Goal: Find specific page/section: Find specific page/section

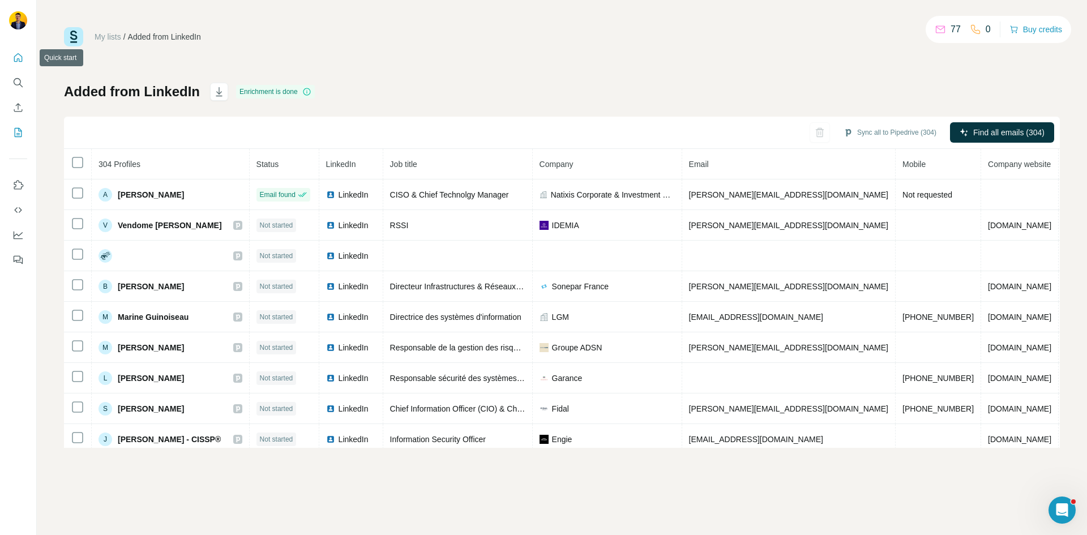
click at [20, 58] on icon "Quick start" at bounding box center [17, 57] width 11 height 11
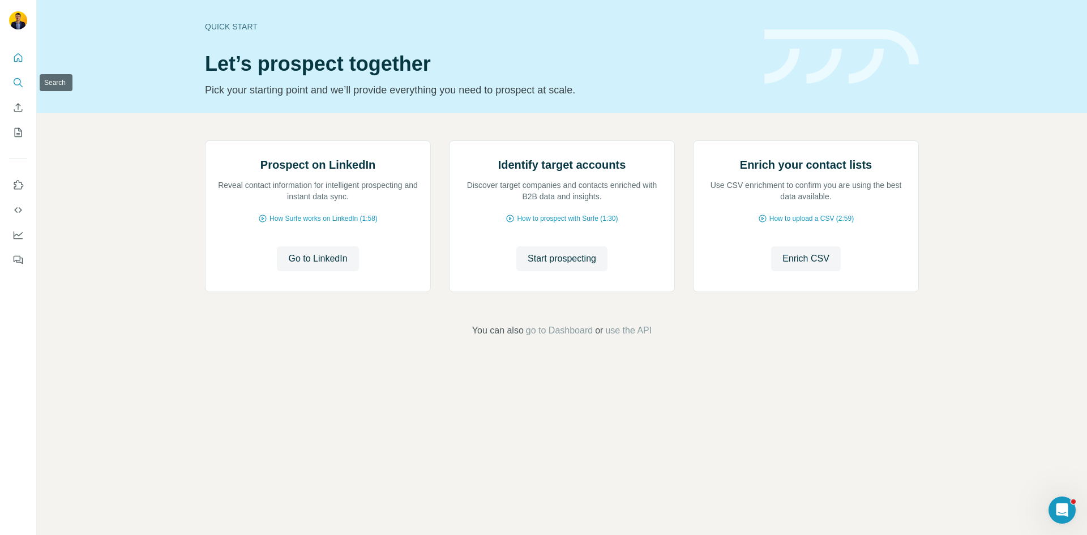
click at [16, 85] on icon "Search" at bounding box center [17, 82] width 11 height 11
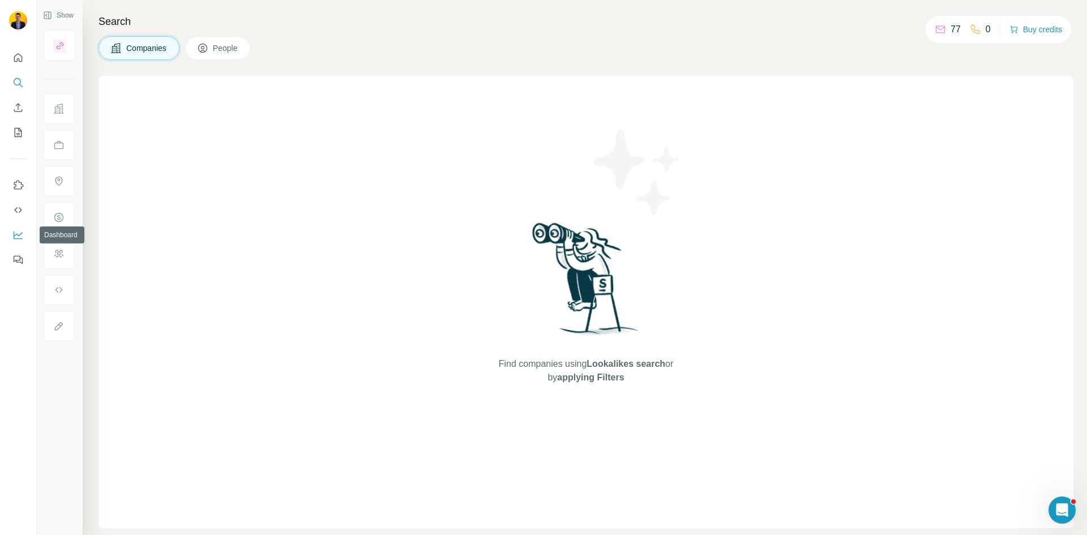
click at [22, 236] on icon "Dashboard" at bounding box center [17, 234] width 11 height 11
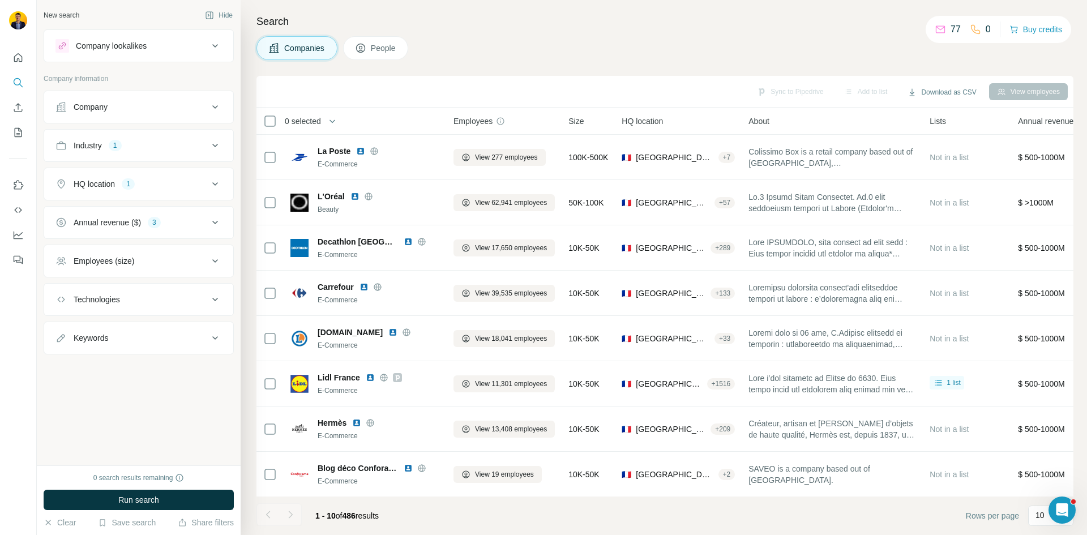
click at [7, 59] on div at bounding box center [18, 155] width 36 height 229
click at [16, 58] on icon "Quick start" at bounding box center [17, 57] width 11 height 11
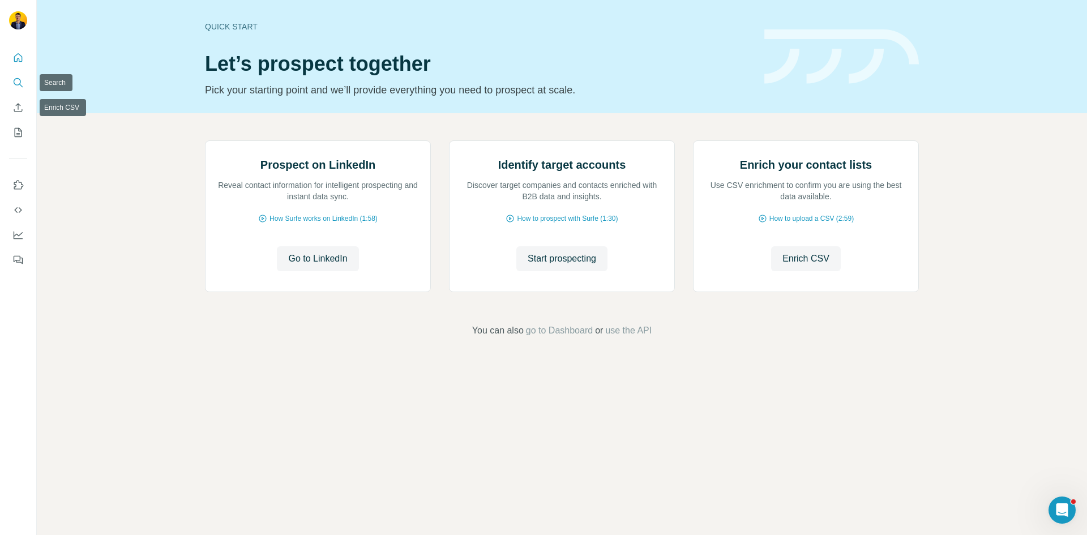
click at [18, 79] on icon "Search" at bounding box center [17, 82] width 11 height 11
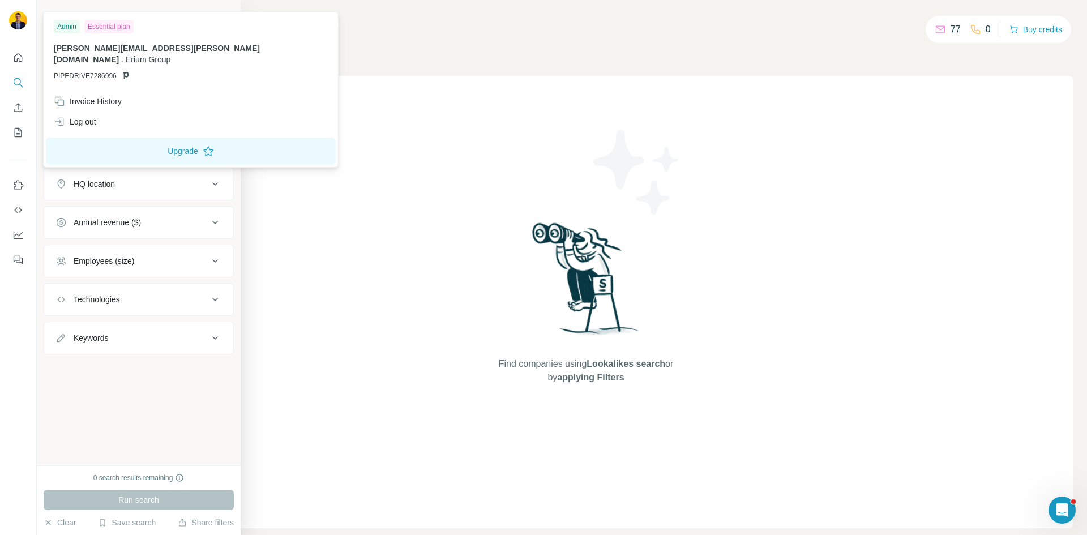
click at [42, 12] on div "New search Hide Company lookalikes Company information Company Industry HQ loca…" at bounding box center [139, 232] width 204 height 465
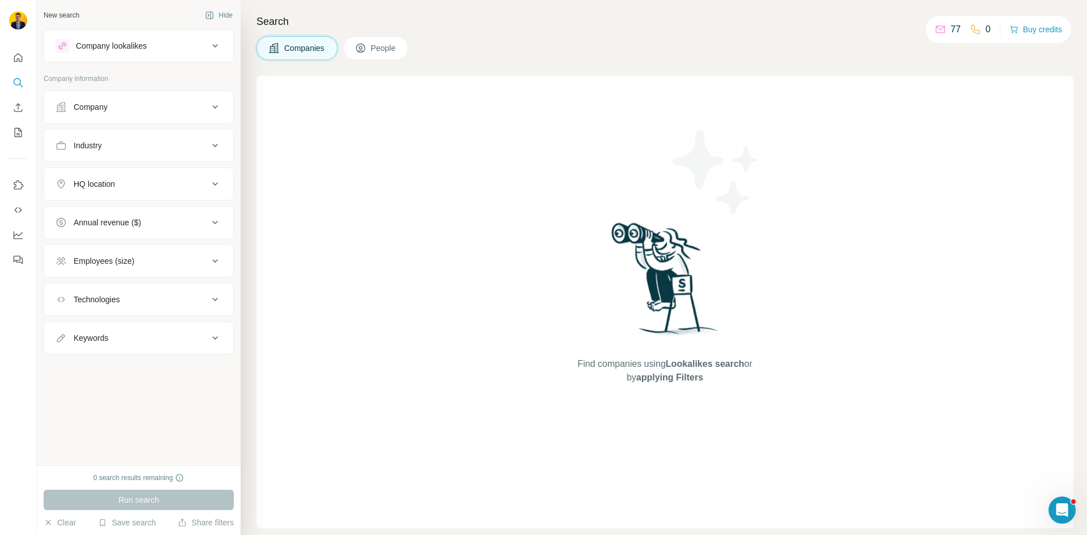
click at [384, 42] on button "People" at bounding box center [376, 48] width 66 height 24
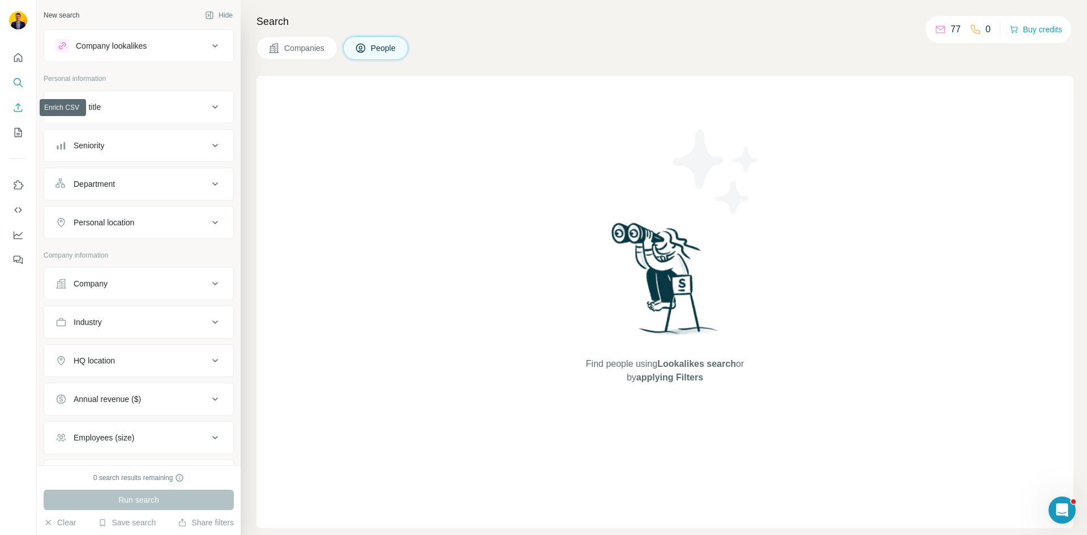
click at [17, 114] on button "Enrich CSV" at bounding box center [18, 107] width 18 height 20
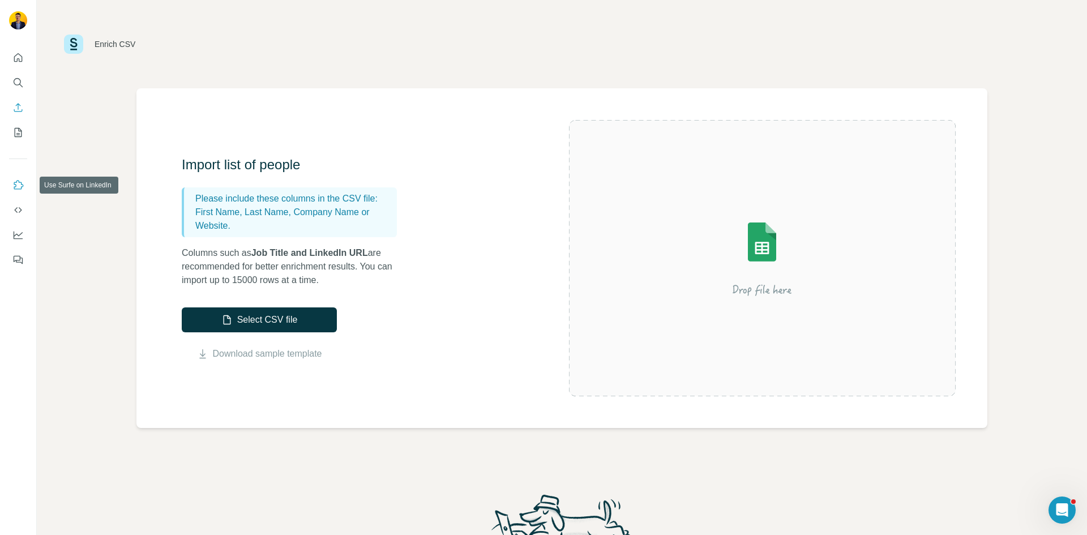
click at [18, 185] on icon "Use Surfe on LinkedIn" at bounding box center [17, 184] width 11 height 11
click at [313, 21] on div "Enrich CSV" at bounding box center [562, 44] width 1050 height 88
